Goal: Task Accomplishment & Management: Manage account settings

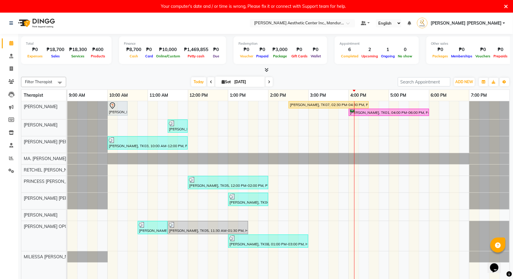
click at [508, 9] on div "Your computer's date and / or time is wrong, Please fix it or connect with Supp…" at bounding box center [256, 6] width 513 height 13
click at [507, 6] on icon at bounding box center [507, 6] width 4 height 5
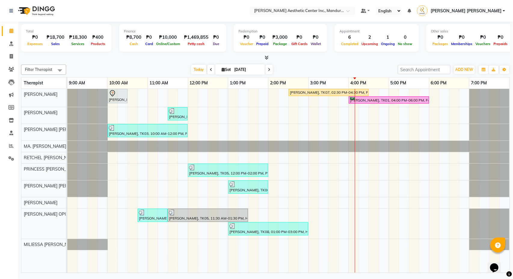
click at [210, 69] on icon at bounding box center [211, 70] width 2 height 4
type input "[DATE]"
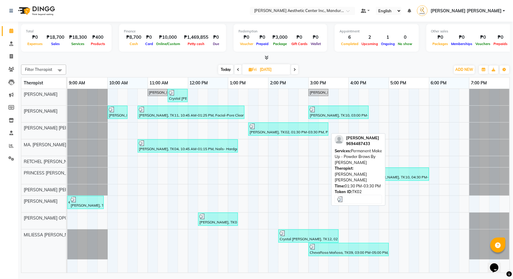
click at [312, 130] on div "[PERSON_NAME], TK02, 01:30 PM-03:30 PM, Permanent Make Up - Powder Brows By [PE…" at bounding box center [288, 129] width 79 height 11
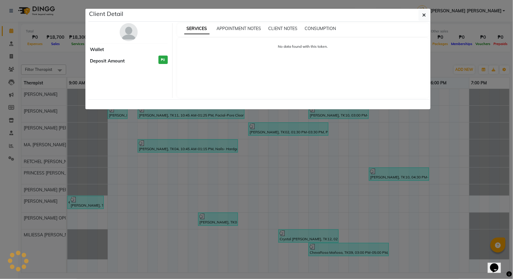
select select "3"
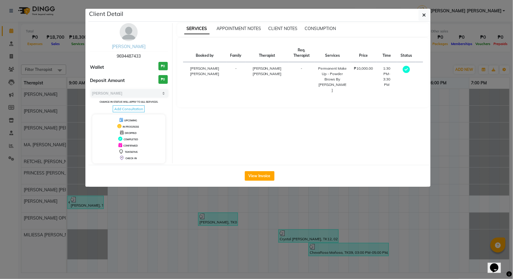
click at [134, 48] on link "[PERSON_NAME]" at bounding box center [129, 46] width 34 height 5
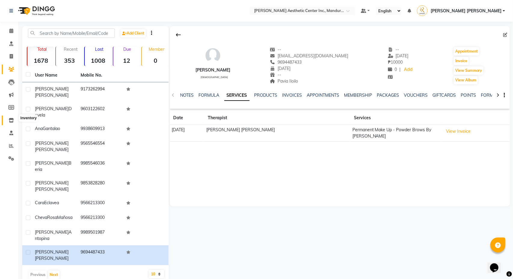
click at [10, 119] on icon at bounding box center [11, 120] width 5 height 5
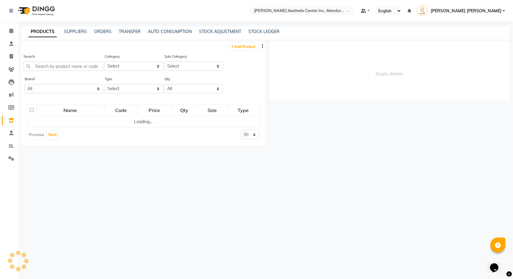
select select
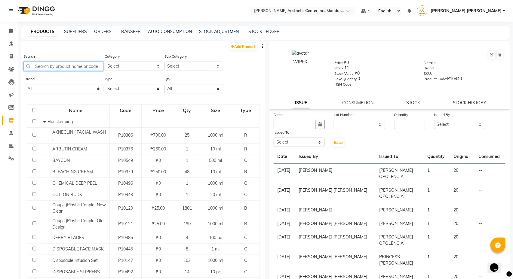
click at [85, 65] on input "text" at bounding box center [63, 66] width 80 height 9
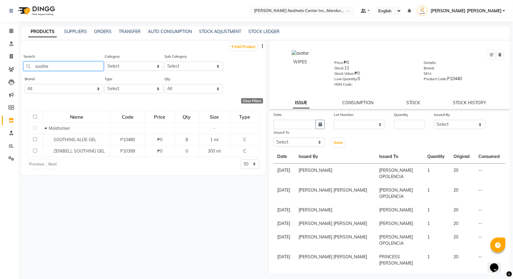
type input "soothe"
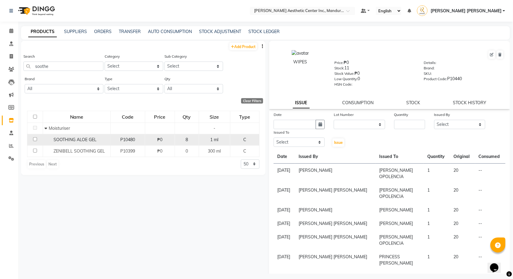
drag, startPoint x: 83, startPoint y: 63, endPoint x: 80, endPoint y: 142, distance: 79.5
click at [80, 142] on span "SOOTHING ALOE GEL" at bounding box center [75, 139] width 43 height 5
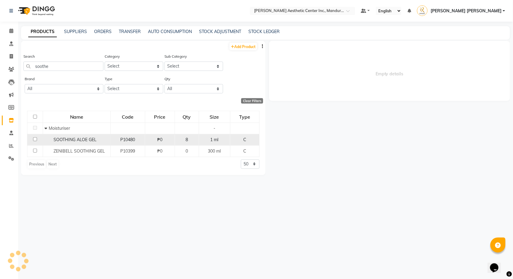
select select
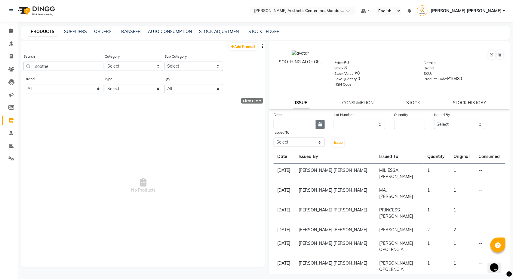
click at [320, 124] on icon "button" at bounding box center [321, 124] width 4 height 4
select select "10"
select select "2025"
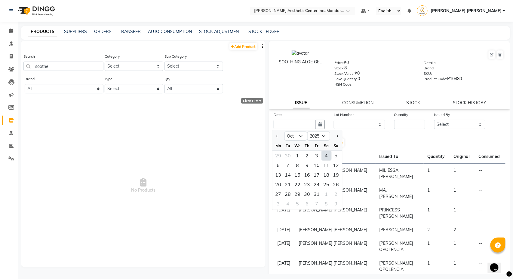
click at [326, 153] on div "4" at bounding box center [327, 156] width 10 height 10
type input "[DATE]"
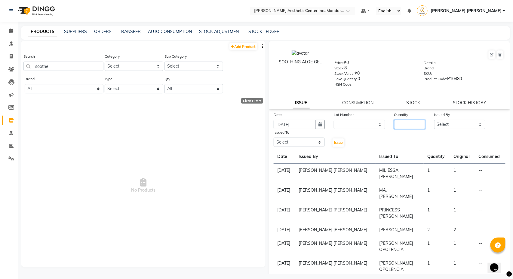
click at [419, 125] on input "number" at bounding box center [409, 124] width 31 height 9
type input "1"
select select "86681"
select select "46220"
click at [338, 141] on span "Issue" at bounding box center [338, 142] width 9 height 5
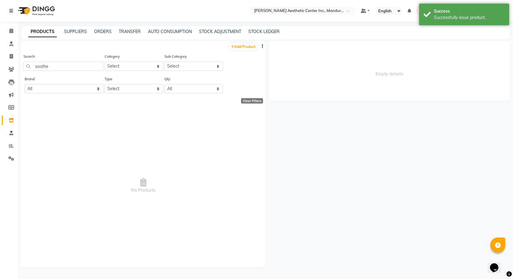
select select
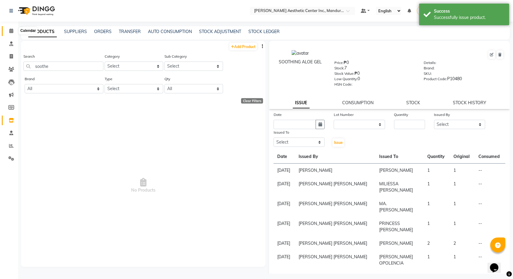
click at [9, 31] on icon at bounding box center [11, 31] width 4 height 5
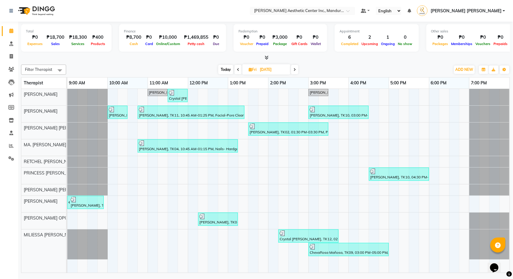
click at [224, 68] on span "Today" at bounding box center [225, 69] width 15 height 9
type input "[DATE]"
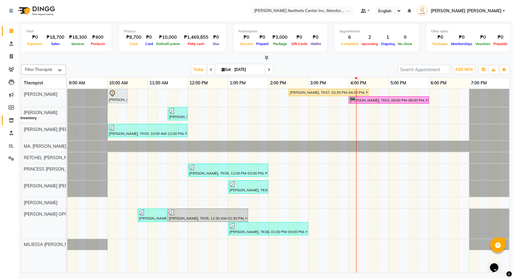
click at [9, 118] on icon at bounding box center [11, 120] width 5 height 5
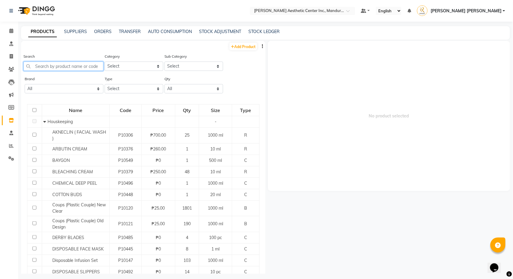
click at [81, 66] on input "text" at bounding box center [63, 66] width 80 height 9
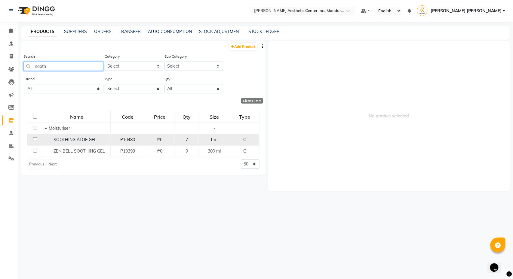
type input "sooth"
click at [82, 140] on span "SOOTHING ALOE GEL" at bounding box center [75, 139] width 43 height 5
select select
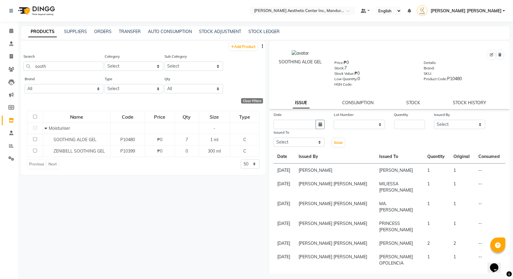
click at [10, 38] on li "Consultation" at bounding box center [9, 44] width 18 height 13
click at [10, 29] on icon at bounding box center [11, 31] width 4 height 5
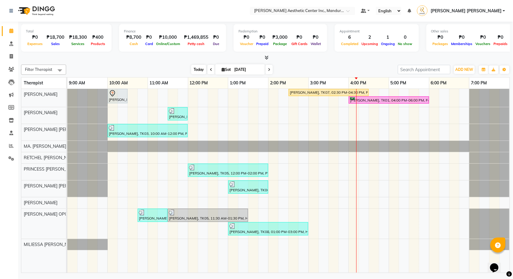
click at [193, 71] on span "Today" at bounding box center [198, 69] width 15 height 9
click at [210, 69] on icon at bounding box center [211, 70] width 2 height 4
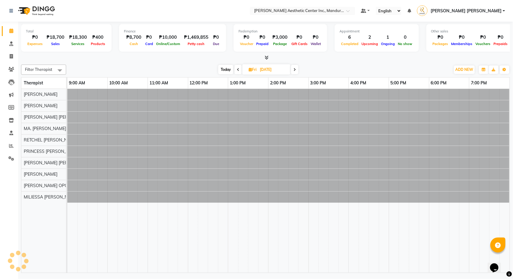
type input "[DATE]"
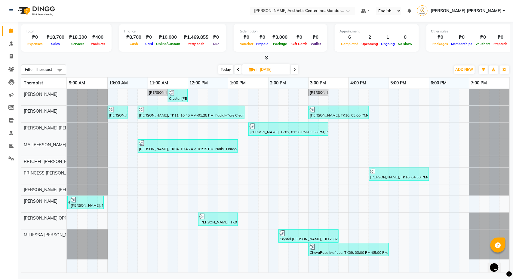
click at [272, 70] on input "[DATE]" at bounding box center [273, 69] width 30 height 9
select select "10"
select select "2025"
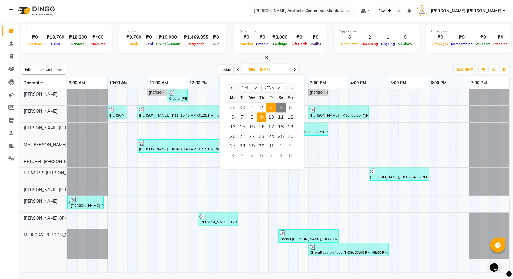
click at [261, 117] on span "9" at bounding box center [262, 118] width 10 height 10
type input "[DATE]"
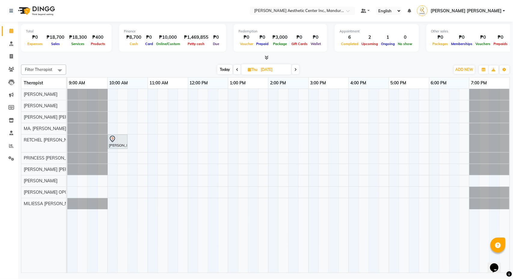
click at [115, 171] on div "[PERSON_NAME], 10:00 AM-10:30 AM, Picosure/Picosecond - Face ([MEDICAL_DATA] & …" at bounding box center [288, 181] width 443 height 184
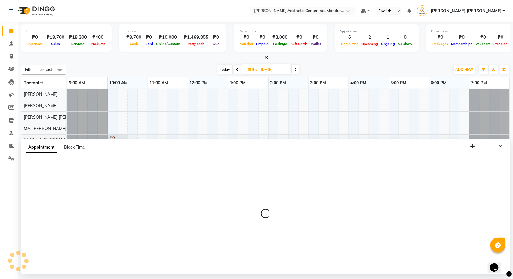
select select "46432"
select select "tentative"
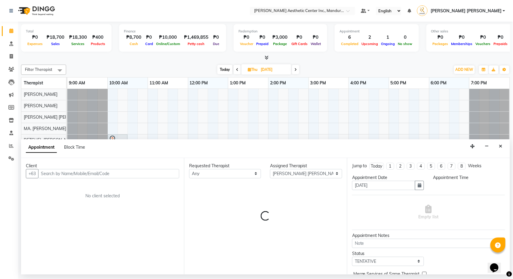
click at [424, 63] on div "Filter Therapist Select All [PERSON_NAME] [PERSON_NAME] [PERSON_NAME] OPOLENCIA…" at bounding box center [265, 167] width 489 height 211
select select "600"
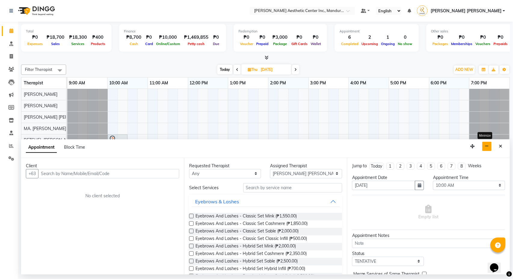
click at [489, 147] on icon "button" at bounding box center [487, 146] width 4 height 4
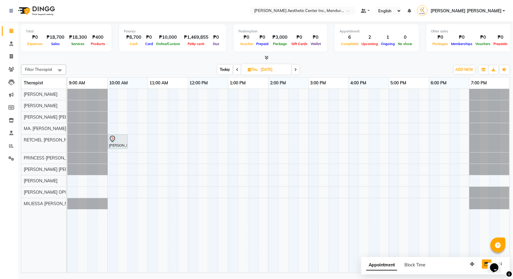
click at [314, 170] on div "[PERSON_NAME], 10:00 AM-10:30 AM, Picosure/Picosecond - Face ([MEDICAL_DATA] & …" at bounding box center [288, 181] width 443 height 184
select select "46432"
select select "tentative"
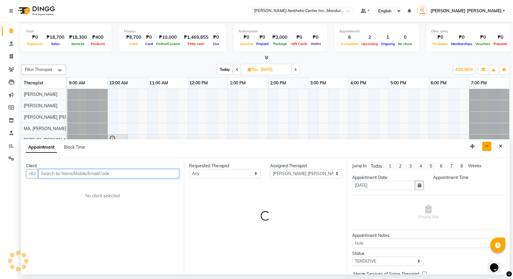
select select "900"
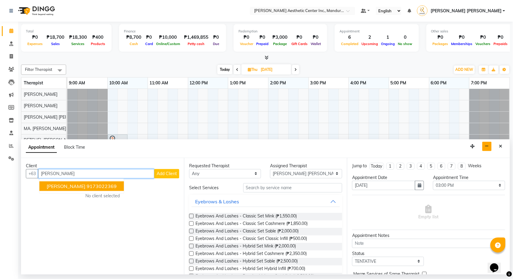
type input "[PERSON_NAME]"
click at [170, 175] on span "Add Client" at bounding box center [167, 173] width 20 height 5
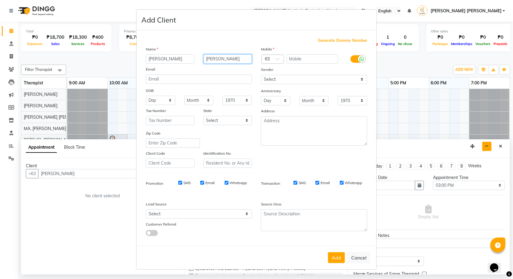
type input "[PERSON_NAME]"
click at [347, 40] on span "Generate Dummy Number" at bounding box center [342, 41] width 49 height 6
type input "1271600000162"
checkbox input "false"
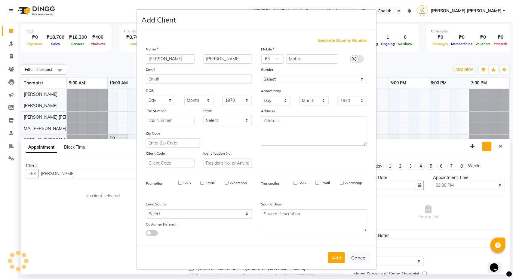
checkbox input "false"
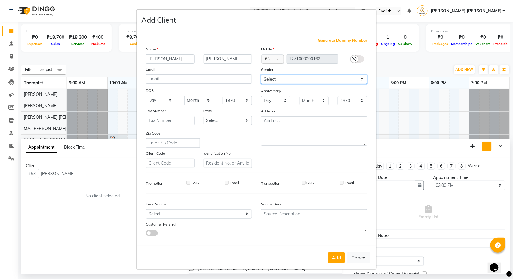
select select "[DEMOGRAPHIC_DATA]"
click at [335, 256] on button "Add" at bounding box center [336, 258] width 17 height 11
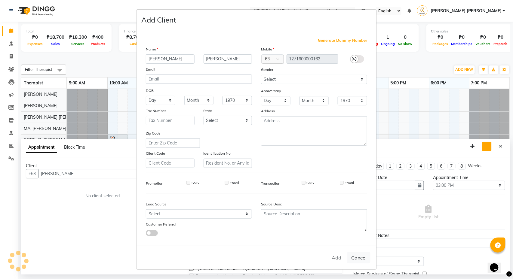
type input "1271600000162"
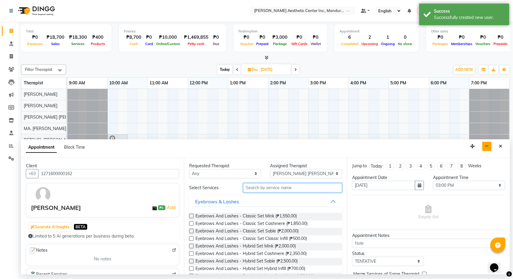
click at [277, 188] on input "text" at bounding box center [292, 188] width 99 height 9
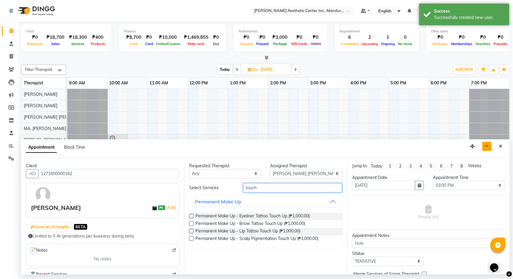
type input "touch"
click at [190, 223] on label at bounding box center [191, 224] width 5 height 5
click at [190, 223] on input "checkbox" at bounding box center [191, 225] width 4 height 4
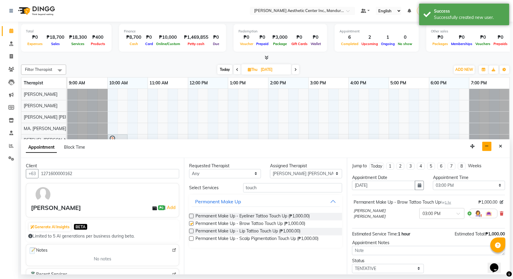
checkbox input "false"
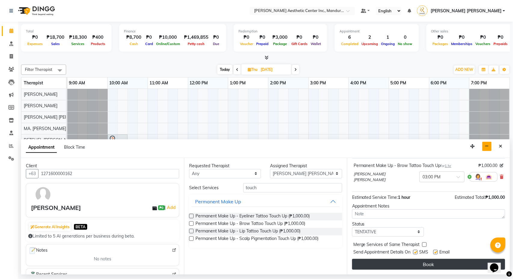
click at [403, 264] on button "Book" at bounding box center [428, 264] width 153 height 11
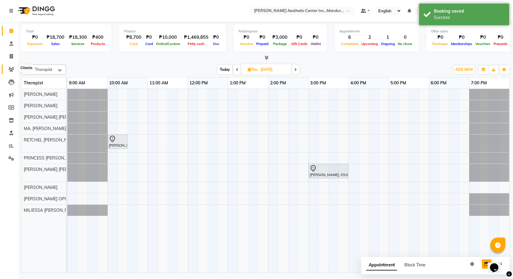
click at [8, 67] on span at bounding box center [11, 69] width 11 height 7
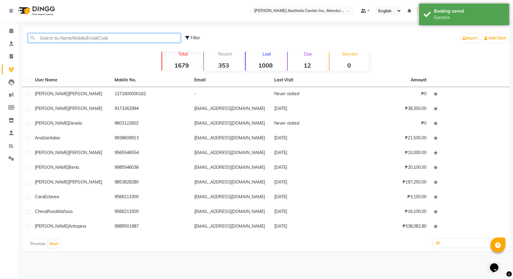
click at [65, 39] on input "text" at bounding box center [104, 37] width 153 height 9
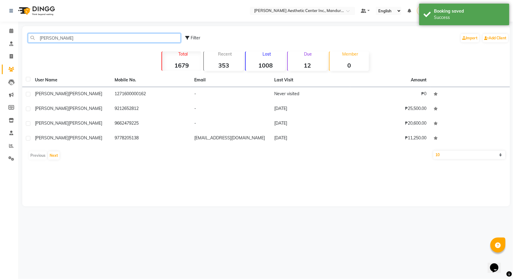
type input "[PERSON_NAME]"
click at [75, 141] on div "[PERSON_NAME]" at bounding box center [71, 138] width 73 height 6
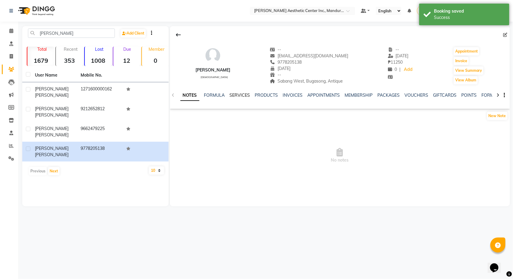
click at [241, 94] on link "SERVICES" at bounding box center [240, 95] width 20 height 5
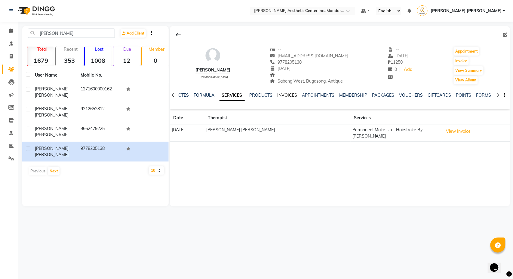
click at [286, 95] on link "INVOICES" at bounding box center [288, 95] width 20 height 5
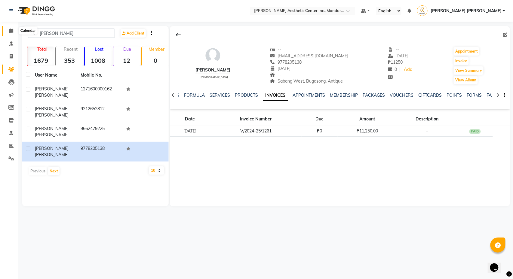
click at [11, 33] on icon at bounding box center [11, 31] width 4 height 5
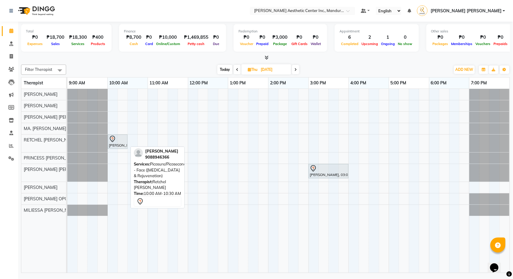
click at [125, 138] on div at bounding box center [117, 139] width 17 height 7
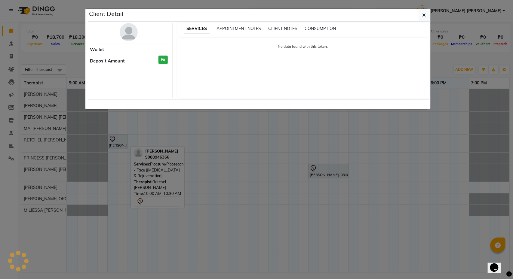
select select "7"
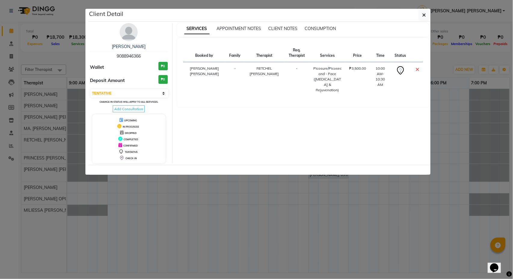
click at [449, 66] on ngb-modal-window "Client Detail [PERSON_NAME] 9088946366 Wallet ₱0 Deposit Amount ₱0 Select CONFI…" at bounding box center [256, 139] width 513 height 279
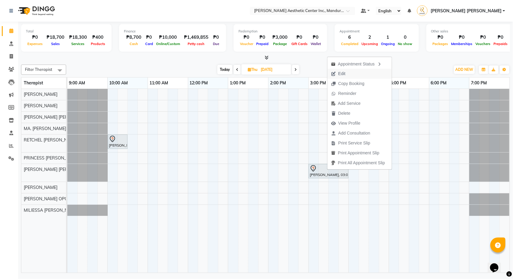
click at [346, 75] on span "Edit" at bounding box center [341, 74] width 7 height 6
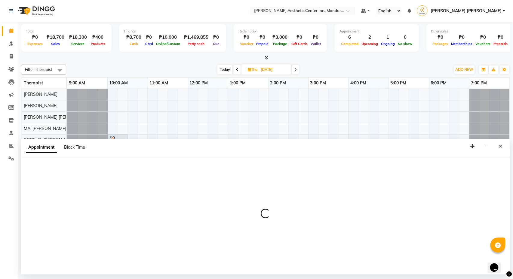
select select "tentative"
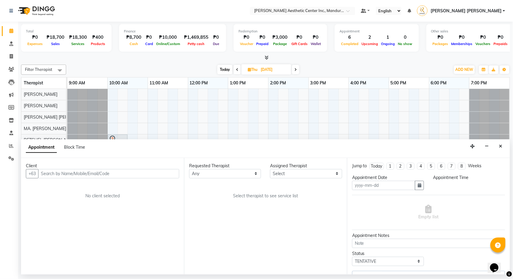
type input "[DATE]"
select select "900"
select select "46432"
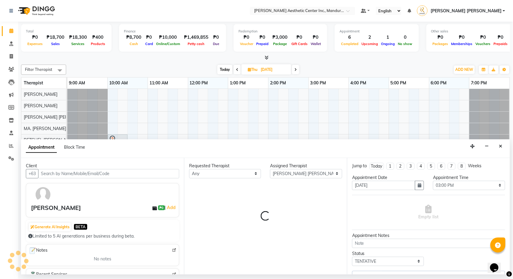
select select "3075"
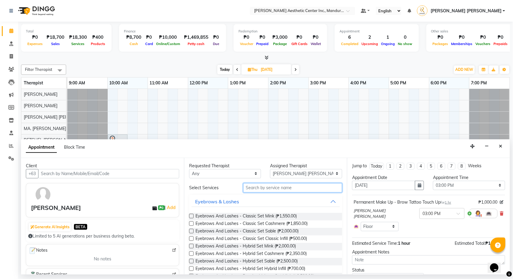
click at [271, 188] on input "text" at bounding box center [292, 188] width 99 height 9
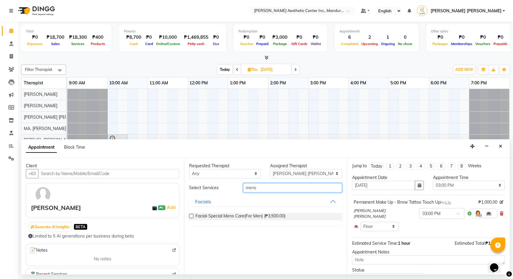
type input "mens"
click at [191, 217] on label at bounding box center [191, 216] width 5 height 5
click at [191, 217] on input "checkbox" at bounding box center [191, 217] width 4 height 4
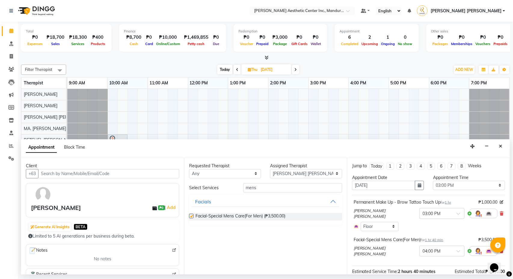
checkbox input "false"
click at [260, 191] on input "mens" at bounding box center [292, 188] width 99 height 9
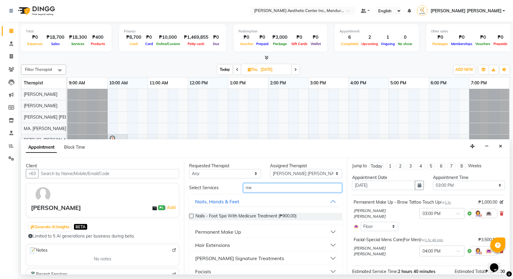
type input "m"
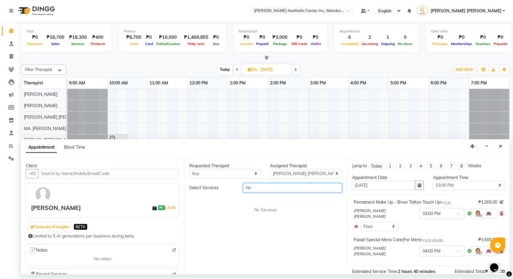
type input "N"
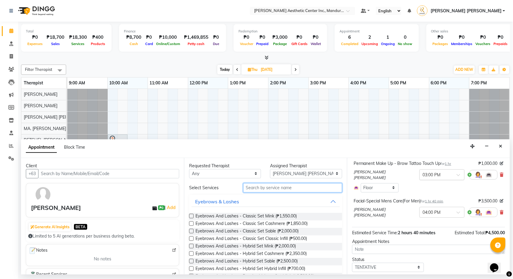
scroll to position [40, 0]
click at [381, 213] on span "[PERSON_NAME] [PERSON_NAME]" at bounding box center [385, 212] width 63 height 12
click at [500, 213] on icon at bounding box center [502, 212] width 4 height 4
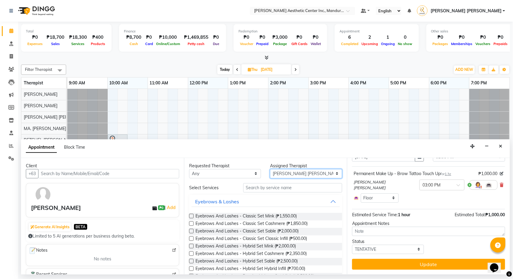
select select "46220"
click at [327, 189] on input "text" at bounding box center [292, 188] width 99 height 9
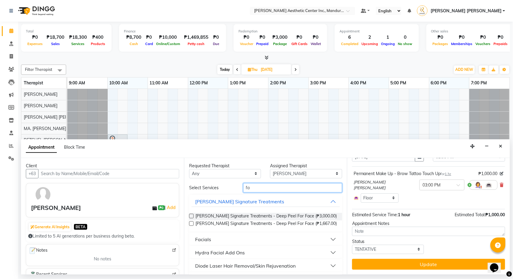
type input "f"
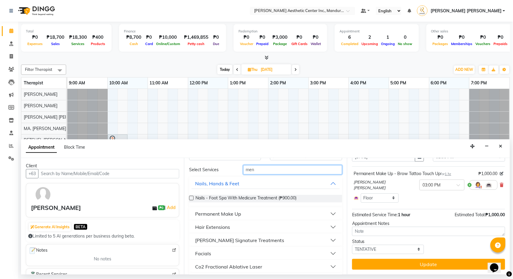
scroll to position [21, 0]
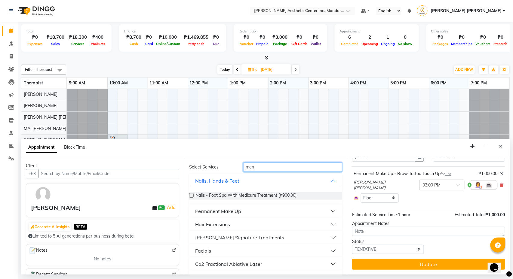
type input "men"
click at [222, 247] on button "Facials" at bounding box center [266, 251] width 148 height 11
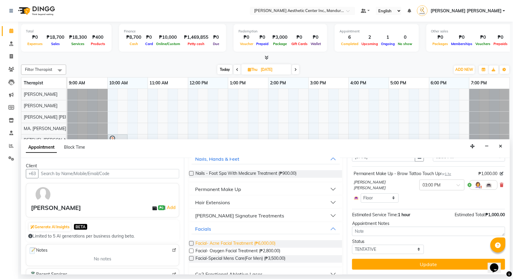
scroll to position [69, 0]
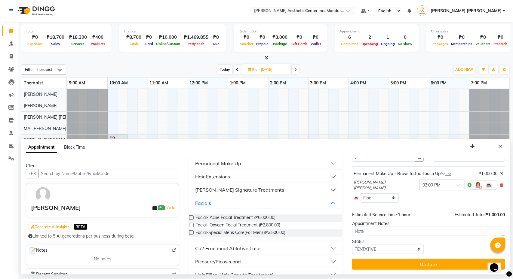
click at [192, 233] on label at bounding box center [191, 233] width 5 height 5
click at [192, 233] on input "checkbox" at bounding box center [191, 234] width 4 height 4
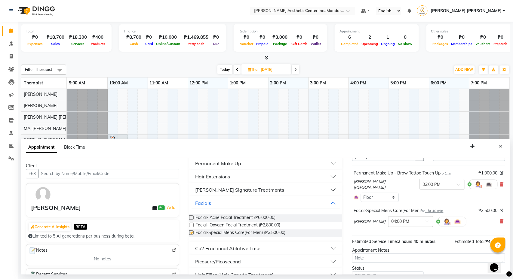
checkbox input "false"
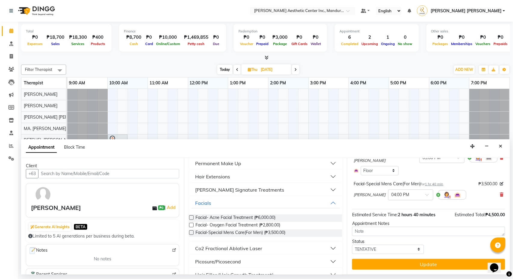
scroll to position [57, 0]
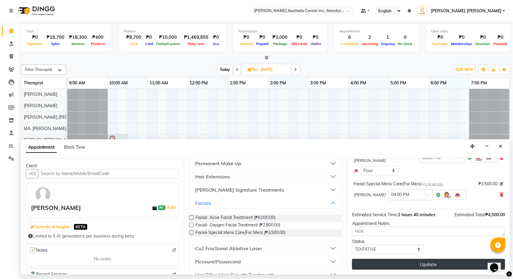
click at [395, 263] on button "Update" at bounding box center [428, 264] width 153 height 11
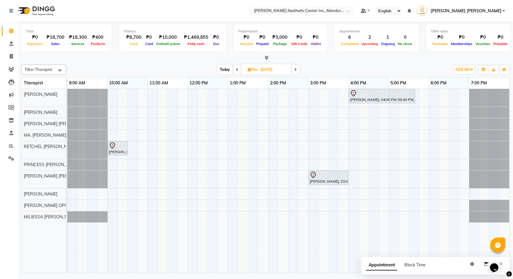
click at [227, 69] on span "Today" at bounding box center [225, 69] width 15 height 9
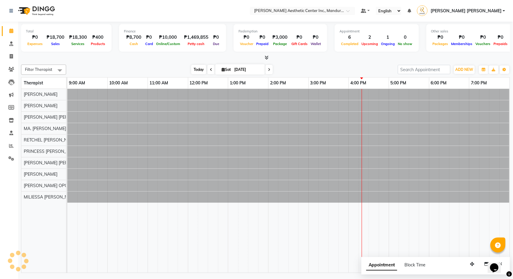
type input "[DATE]"
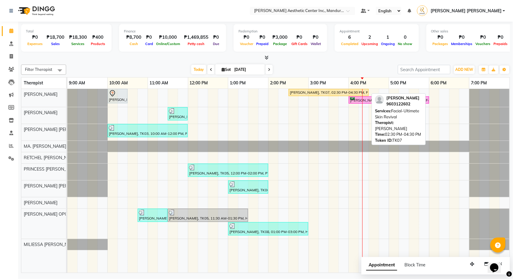
click at [317, 93] on div "[PERSON_NAME], TK07, 02:30 PM-04:30 PM, Facial-Ultimate Skin Revival" at bounding box center [328, 92] width 79 height 5
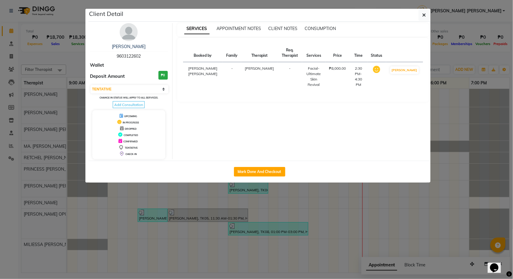
select select "1"
click at [446, 57] on ngb-modal-window "Client Detail [PERSON_NAME] 9603122602 Wallet Deposit Amount ₱0 Select IN SERVI…" at bounding box center [256, 139] width 513 height 279
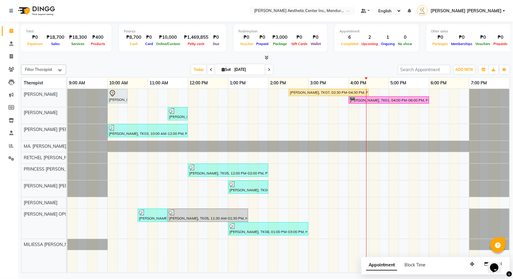
click at [266, 68] on span at bounding box center [269, 69] width 7 height 9
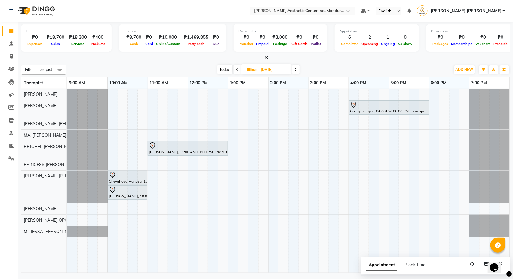
click at [294, 69] on span at bounding box center [295, 69] width 7 height 9
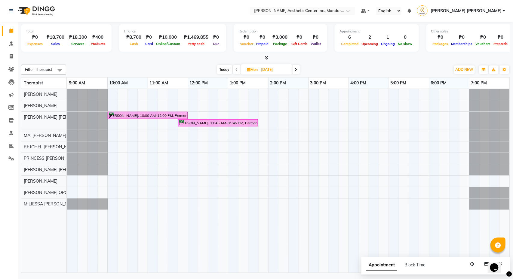
click at [226, 68] on span "Today" at bounding box center [224, 69] width 15 height 9
type input "[DATE]"
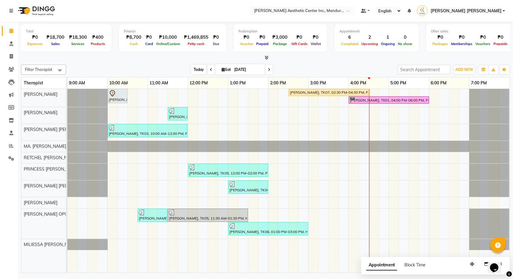
click at [194, 69] on span "Today" at bounding box center [198, 69] width 15 height 9
click at [13, 69] on icon at bounding box center [11, 69] width 6 height 5
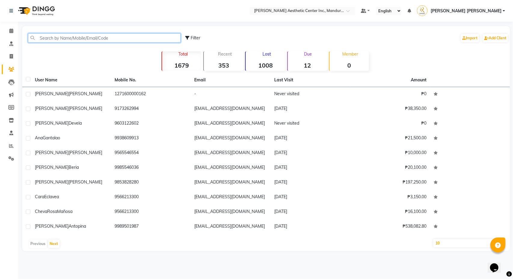
click at [84, 38] on input "text" at bounding box center [104, 37] width 153 height 9
type input "s"
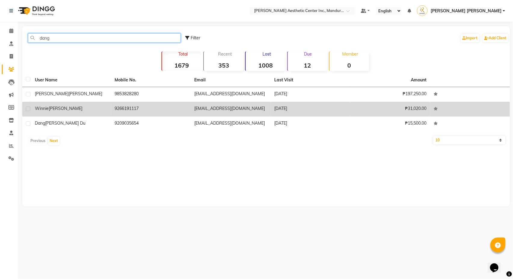
type input "dang"
click at [63, 103] on td "[PERSON_NAME]" at bounding box center [71, 109] width 80 height 15
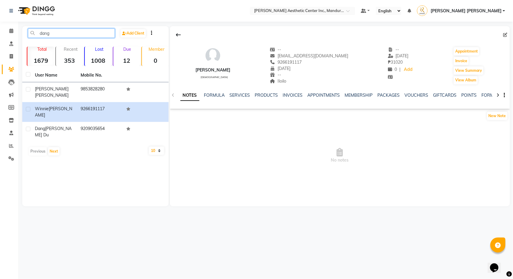
click at [65, 33] on input "dang" at bounding box center [71, 33] width 87 height 9
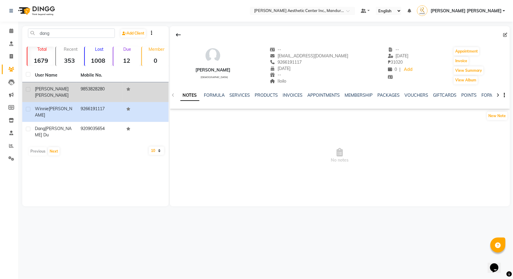
click at [78, 90] on td "9853828280" at bounding box center [100, 92] width 46 height 20
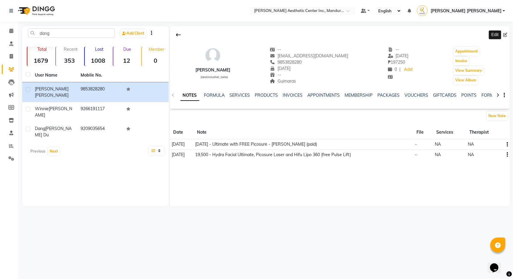
click at [505, 33] on icon at bounding box center [506, 35] width 4 height 4
select select "04"
select select "09"
select select "1997"
select select "[DEMOGRAPHIC_DATA]"
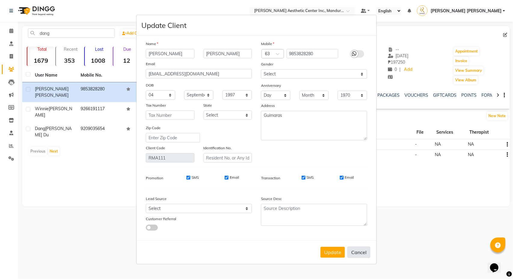
click at [354, 252] on button "Cancel" at bounding box center [358, 252] width 23 height 11
select select
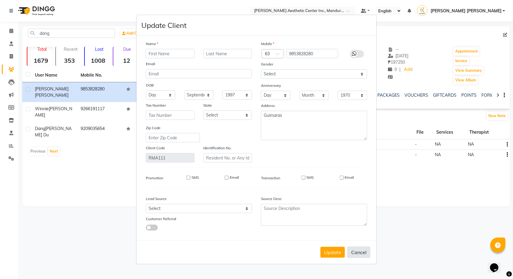
select select
checkbox input "false"
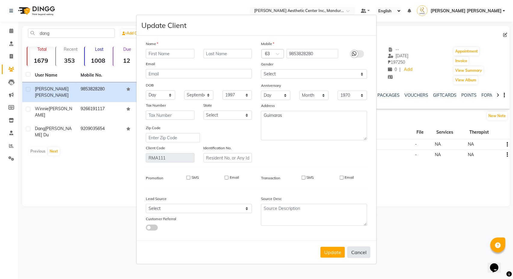
checkbox input "false"
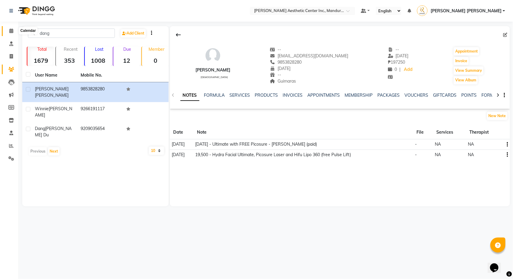
click at [11, 29] on icon at bounding box center [11, 31] width 4 height 5
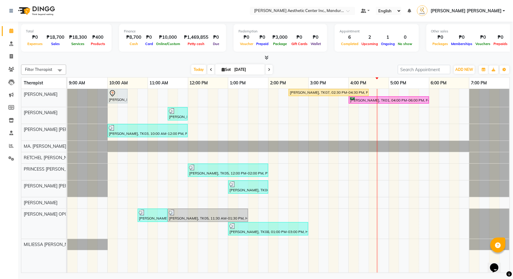
click at [215, 132] on div "[PERSON_NAME], TK02, 10:00 AM-10:30 AM, 360 Hifu Lipo - Face [PERSON_NAME], TK0…" at bounding box center [288, 181] width 443 height 184
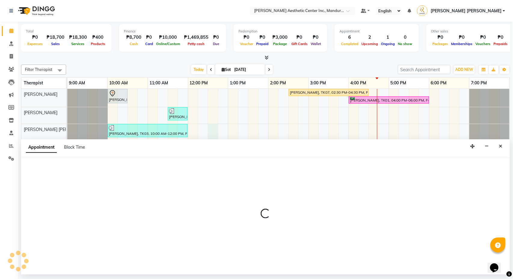
select select "46409"
select select "tentative"
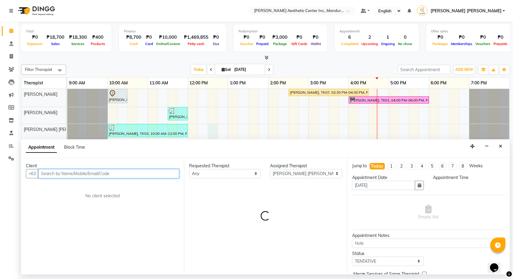
select select "750"
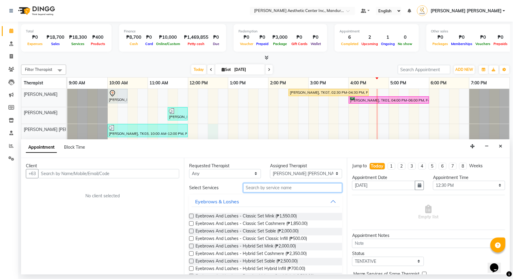
click at [279, 184] on input "text" at bounding box center [292, 188] width 99 height 9
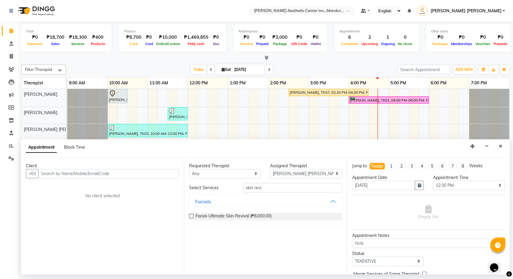
type input "skin revival"
click at [501, 146] on icon "Close" at bounding box center [500, 146] width 3 height 4
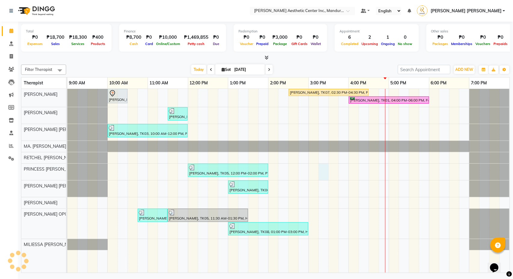
click at [319, 174] on div "[PERSON_NAME], TK02, 10:00 AM-10:30 AM, 360 Hifu Lipo - Face [PERSON_NAME], TK0…" at bounding box center [288, 181] width 443 height 184
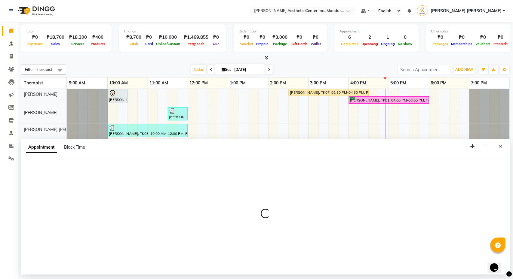
select select "46412"
select select "tentative"
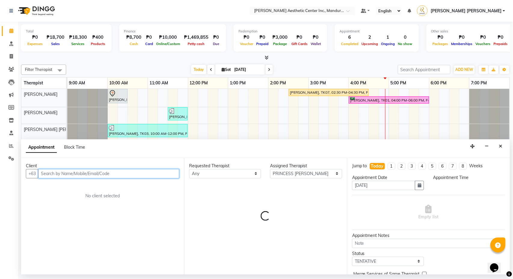
select select "915"
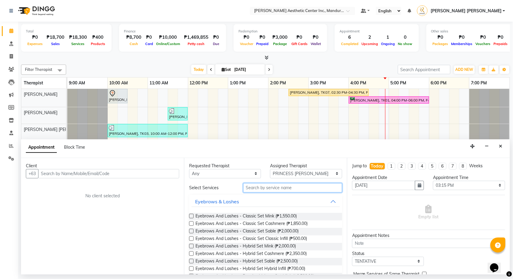
click at [282, 189] on input "text" at bounding box center [292, 188] width 99 height 9
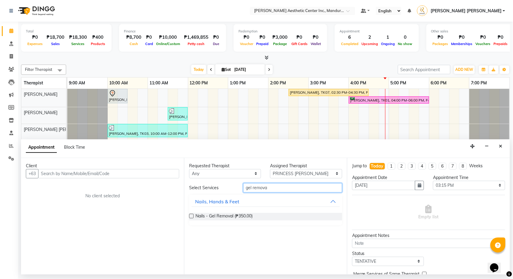
type input "gel remova"
click at [192, 216] on label at bounding box center [191, 216] width 5 height 5
click at [192, 216] on input "checkbox" at bounding box center [191, 217] width 4 height 4
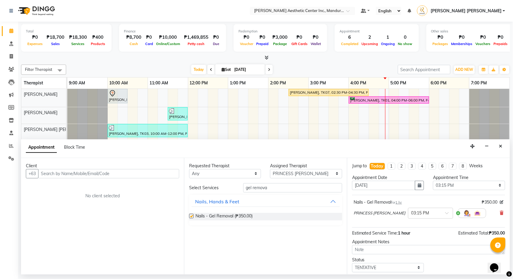
checkbox input "false"
click at [502, 214] on icon at bounding box center [502, 213] width 4 height 4
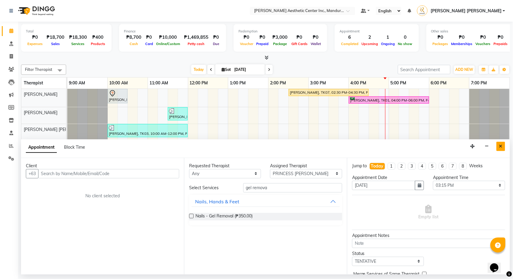
click at [501, 144] on icon "Close" at bounding box center [500, 146] width 3 height 4
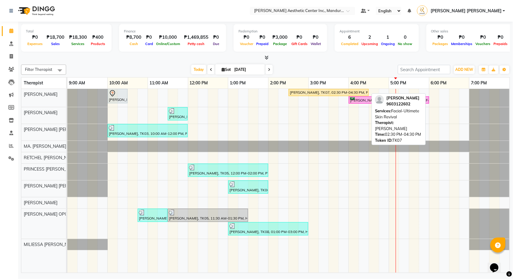
click at [305, 93] on div "[PERSON_NAME], TK07, 02:30 PM-04:30 PM, Facial-Ultimate Skin Revival" at bounding box center [328, 92] width 79 height 5
select select "1"
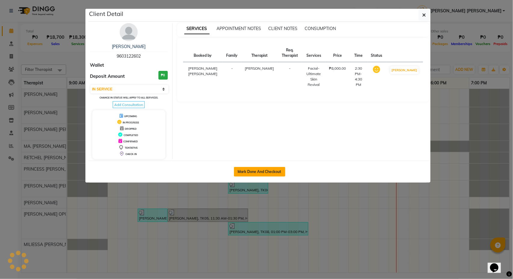
click at [259, 175] on button "Mark Done And Checkout" at bounding box center [259, 172] width 51 height 10
select select "service"
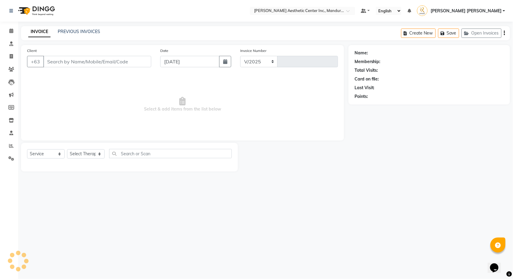
select select "6259"
type input "1258"
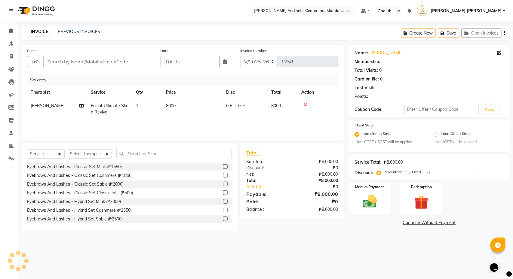
type input "9603122602"
select select "46409"
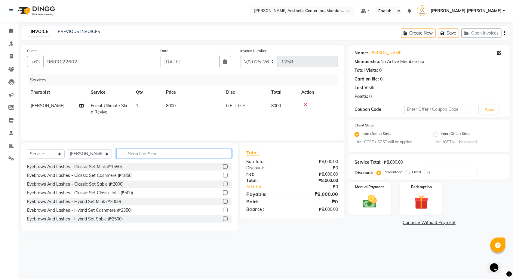
click at [155, 154] on input "text" at bounding box center [174, 153] width 116 height 9
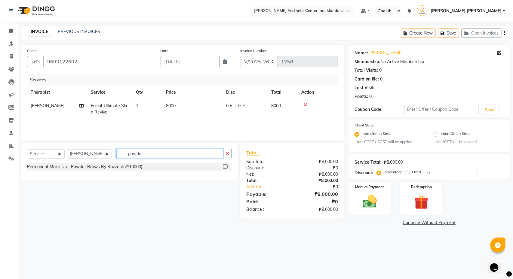
type input "powder"
drag, startPoint x: 230, startPoint y: 169, endPoint x: 226, endPoint y: 167, distance: 4.2
click at [226, 167] on label at bounding box center [225, 167] width 5 height 5
click at [226, 167] on input "checkbox" at bounding box center [225, 167] width 4 height 4
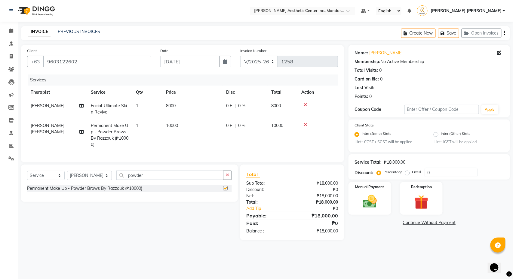
checkbox input "false"
click at [147, 174] on input "powder" at bounding box center [169, 175] width 107 height 9
type input "p"
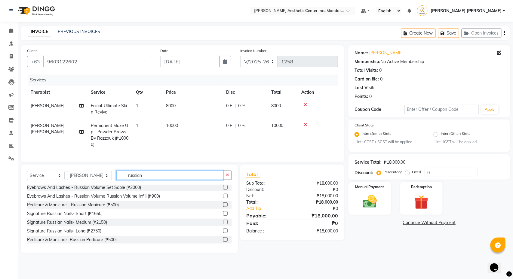
scroll to position [19, 0]
type input "russian"
click at [227, 206] on label at bounding box center [225, 205] width 5 height 5
click at [227, 206] on input "checkbox" at bounding box center [225, 205] width 4 height 4
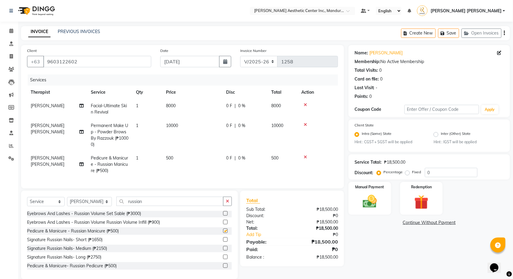
checkbox input "false"
click at [177, 202] on input "russian" at bounding box center [169, 201] width 107 height 9
type input "r"
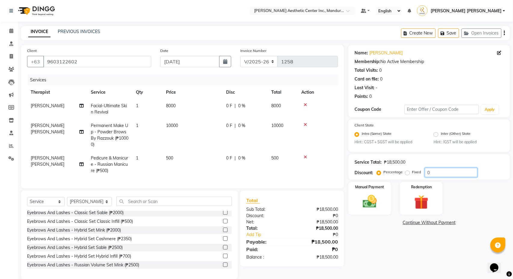
click at [446, 173] on input "0" at bounding box center [451, 172] width 53 height 9
type input "20"
click at [391, 252] on div "Name: [PERSON_NAME] Membership: No Active Membership Total Visits: 0 Card on fi…" at bounding box center [432, 162] width 166 height 235
click at [372, 208] on img at bounding box center [370, 202] width 24 height 17
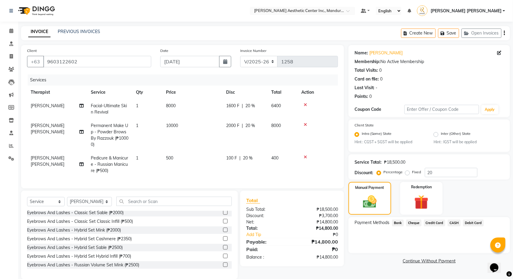
click at [461, 222] on span "CASH" at bounding box center [454, 223] width 13 height 7
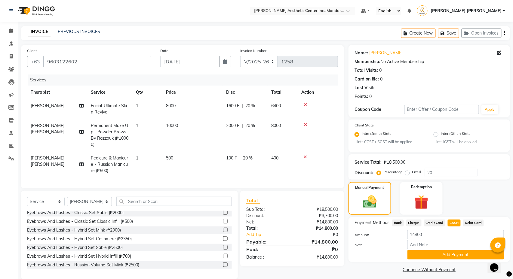
click at [51, 161] on span "[PERSON_NAME] [PERSON_NAME]" at bounding box center [48, 162] width 34 height 12
select select "46409"
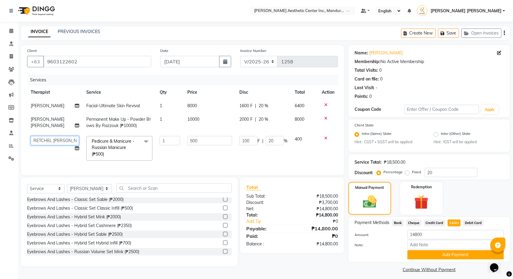
select select "46411"
click at [419, 258] on button "Add Payment" at bounding box center [456, 255] width 97 height 9
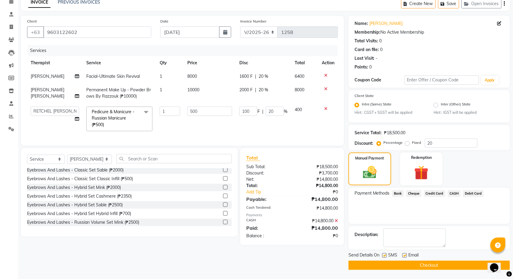
scroll to position [30, 0]
click at [421, 267] on button "Checkout" at bounding box center [430, 265] width 162 height 9
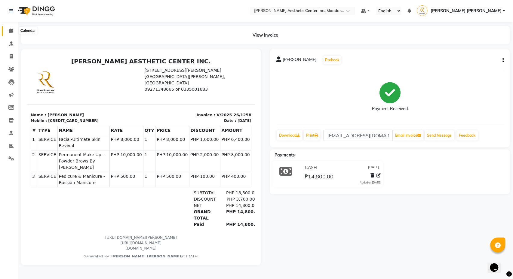
click at [13, 32] on icon at bounding box center [11, 31] width 4 height 5
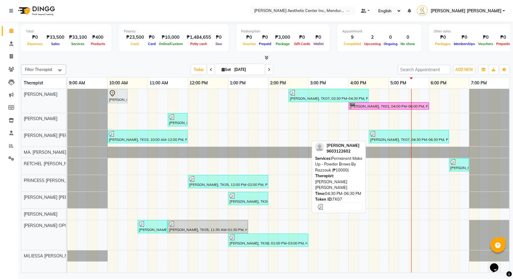
click at [395, 140] on div "[PERSON_NAME], TK07, 04:30 PM-06:30 PM, Permanent Make Up - Powder Brows By Raz…" at bounding box center [409, 136] width 79 height 11
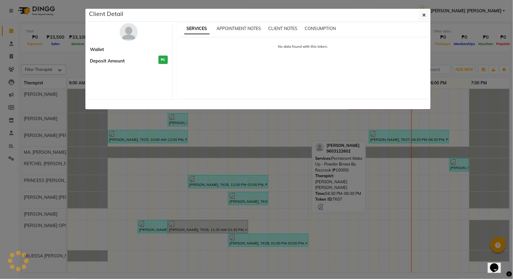
select select "3"
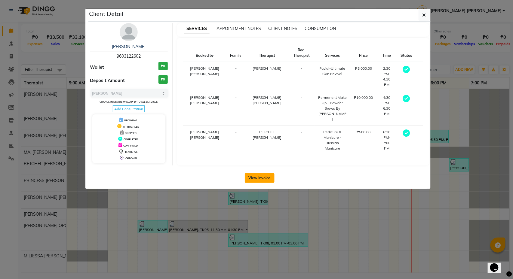
click at [254, 174] on button "View Invoice" at bounding box center [260, 179] width 30 height 10
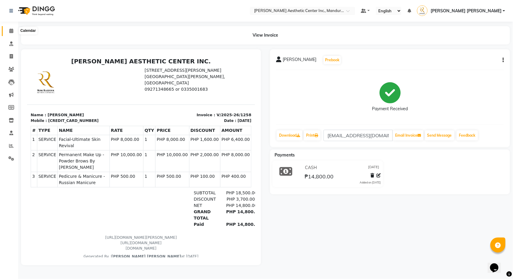
click at [11, 29] on icon at bounding box center [11, 31] width 4 height 5
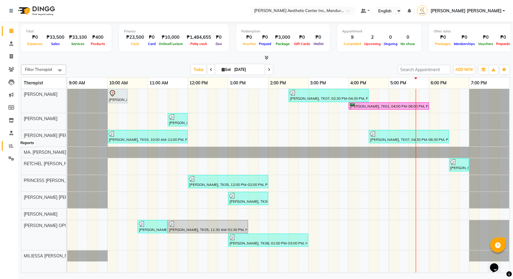
click at [11, 144] on icon at bounding box center [11, 146] width 5 height 5
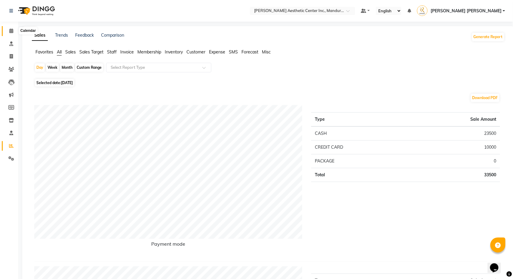
click at [8, 30] on span at bounding box center [11, 31] width 11 height 7
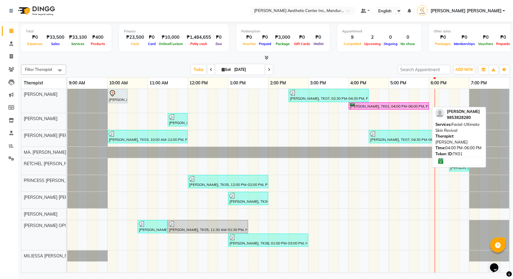
click at [357, 109] on div "[PERSON_NAME], TK01, 04:00 PM-06:00 PM, Facial-Ultimate Skin Revival" at bounding box center [389, 106] width 79 height 6
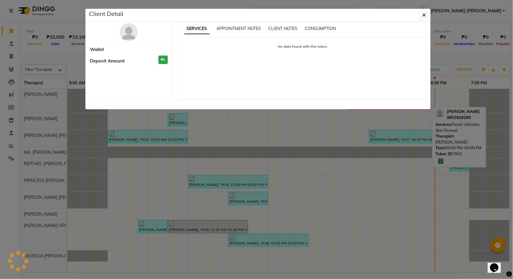
select select "6"
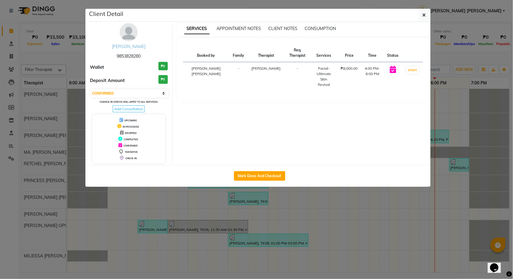
click at [144, 48] on link "[PERSON_NAME]" at bounding box center [129, 46] width 34 height 5
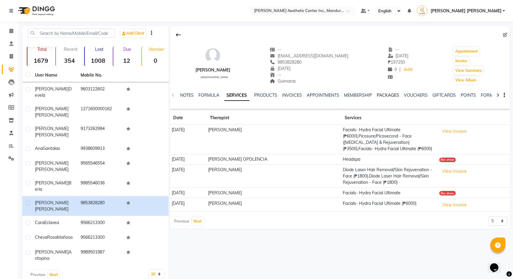
click at [389, 94] on link "PACKAGES" at bounding box center [388, 95] width 22 height 5
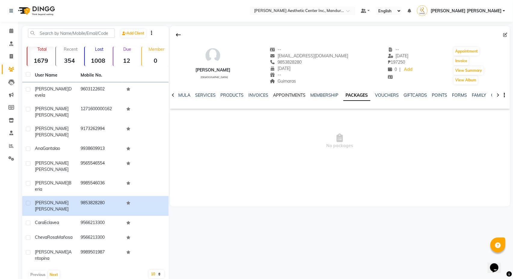
click at [294, 97] on link "APPOINTMENTS" at bounding box center [289, 95] width 32 height 5
click at [267, 94] on link "INVOICES" at bounding box center [268, 95] width 20 height 5
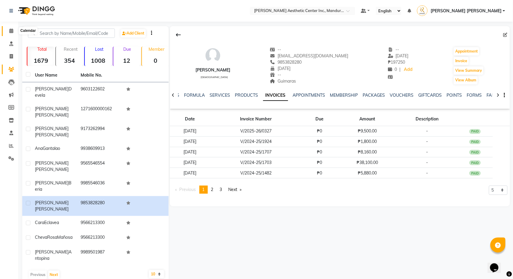
click at [6, 28] on span at bounding box center [11, 31] width 11 height 7
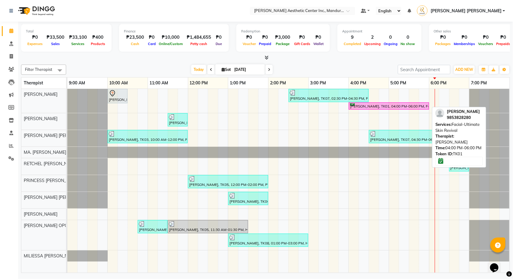
click at [395, 108] on div "[PERSON_NAME], TK01, 04:00 PM-06:00 PM, Facial-Ultimate Skin Revival" at bounding box center [389, 106] width 79 height 6
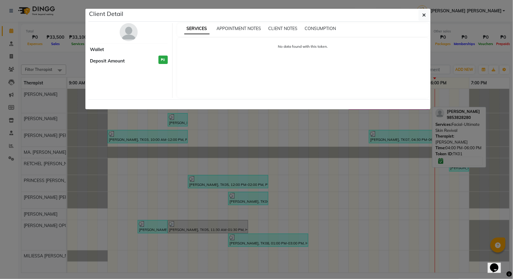
select select "6"
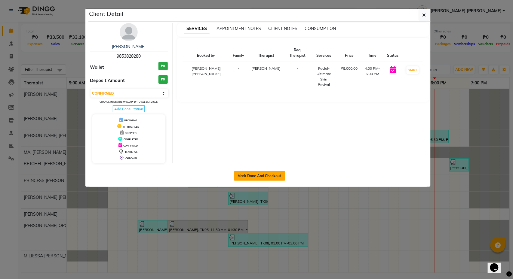
click at [275, 175] on button "Mark Done And Checkout" at bounding box center [259, 176] width 51 height 10
select select "6259"
select select "service"
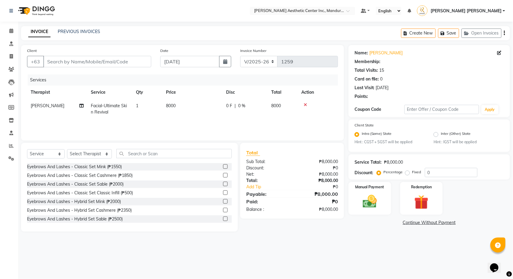
type input "9853828280"
select select "46220"
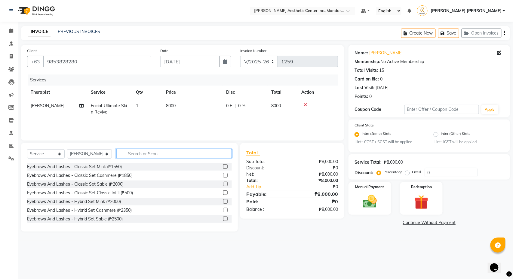
click at [146, 154] on input "text" at bounding box center [174, 153] width 116 height 9
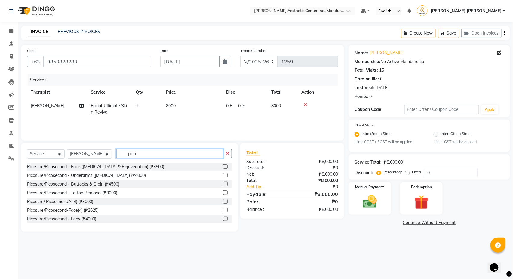
type input "pico"
click at [226, 168] on label at bounding box center [225, 167] width 5 height 5
click at [226, 168] on input "checkbox" at bounding box center [225, 167] width 4 height 4
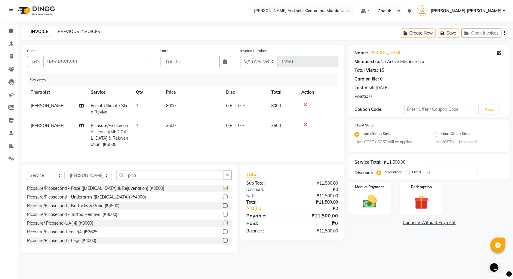
checkbox input "false"
click at [188, 178] on input "pico" at bounding box center [169, 175] width 107 height 9
type input "p"
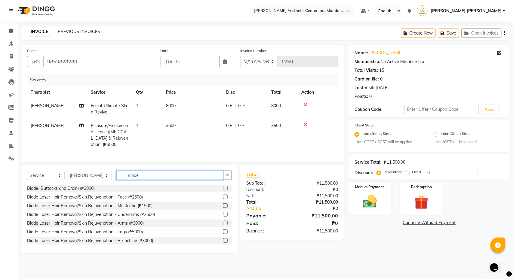
type input "diode"
click at [226, 199] on label at bounding box center [225, 197] width 5 height 5
click at [226, 199] on input "checkbox" at bounding box center [225, 198] width 4 height 4
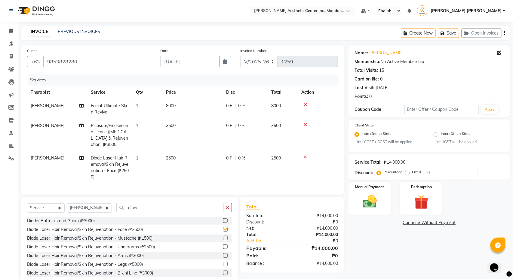
checkbox input "false"
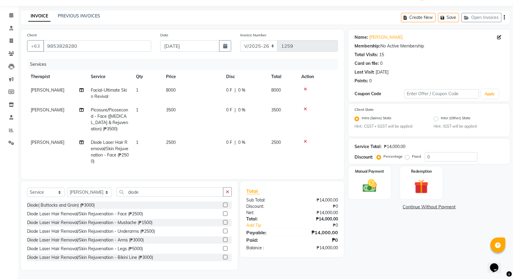
scroll to position [17, 0]
select select "46412"
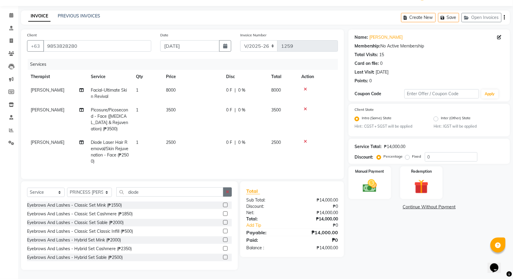
click at [224, 191] on button "button" at bounding box center [227, 192] width 9 height 9
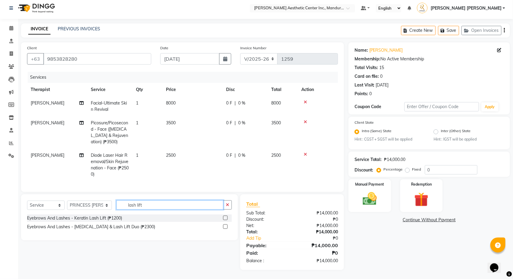
type input "lash lift"
click at [227, 218] on label at bounding box center [225, 218] width 5 height 5
click at [227, 218] on input "checkbox" at bounding box center [225, 219] width 4 height 4
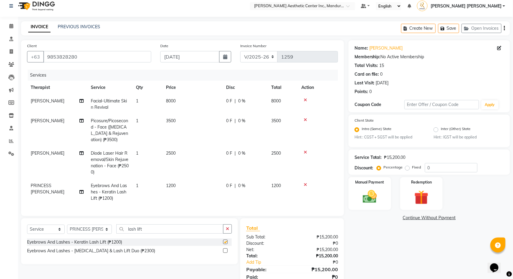
checkbox input "false"
